Goal: Contribute content: Contribute content

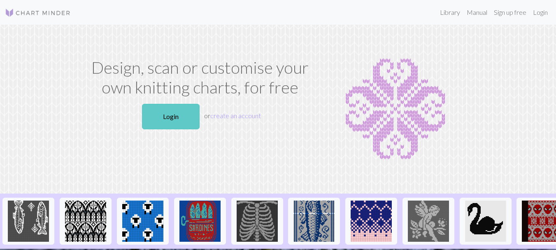
click at [170, 116] on link "Login" at bounding box center [171, 117] width 58 height 26
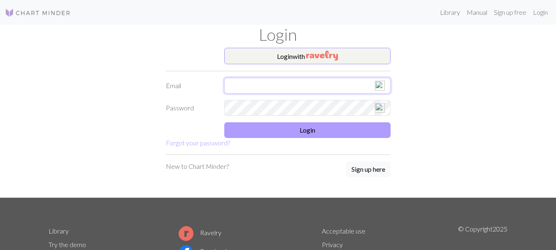
type input "[EMAIL_ADDRESS][DOMAIN_NAME]"
click at [295, 128] on button "Login" at bounding box center [307, 130] width 166 height 16
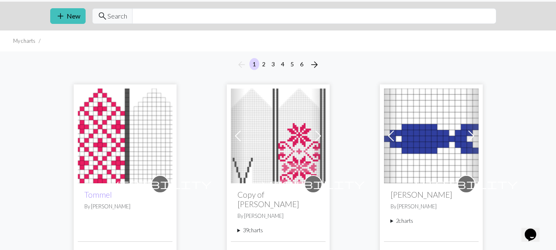
scroll to position [41, 0]
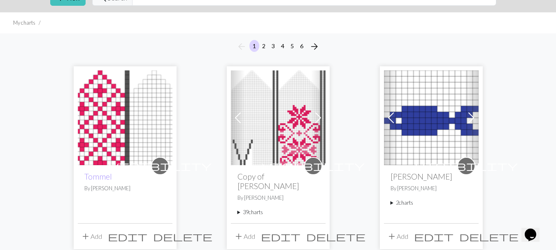
click at [117, 112] on img at bounding box center [125, 117] width 95 height 95
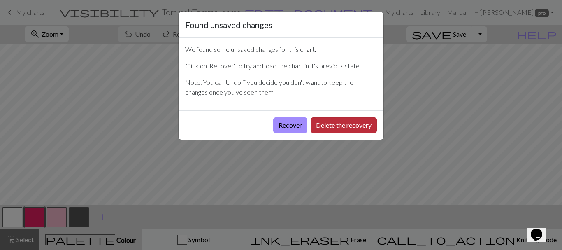
click at [326, 124] on button "Delete the recovery" at bounding box center [344, 125] width 66 height 16
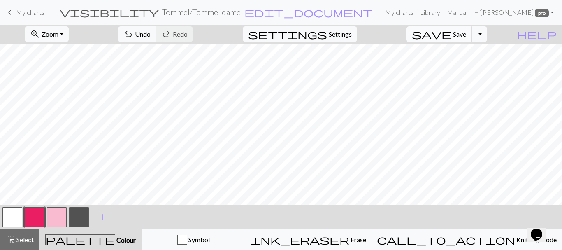
click at [452, 34] on span "save" at bounding box center [432, 34] width 40 height 12
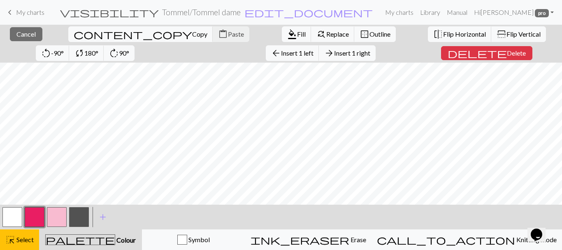
click at [19, 220] on button "button" at bounding box center [12, 217] width 20 height 20
click at [297, 35] on span "Fill" at bounding box center [301, 34] width 9 height 8
click at [297, 33] on span "Fill" at bounding box center [301, 34] width 9 height 8
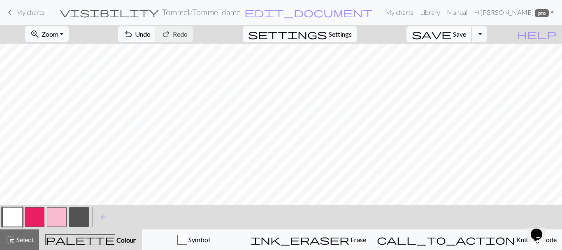
click at [452, 38] on span "save" at bounding box center [432, 34] width 40 height 12
click at [30, 222] on button "button" at bounding box center [35, 217] width 20 height 20
click at [19, 221] on button "button" at bounding box center [12, 217] width 20 height 20
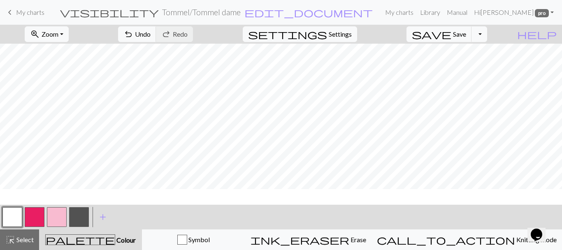
scroll to position [14, 0]
click at [31, 217] on button "button" at bounding box center [35, 217] width 20 height 20
click at [452, 31] on span "save" at bounding box center [432, 34] width 40 height 12
